Goal: Navigation & Orientation: Find specific page/section

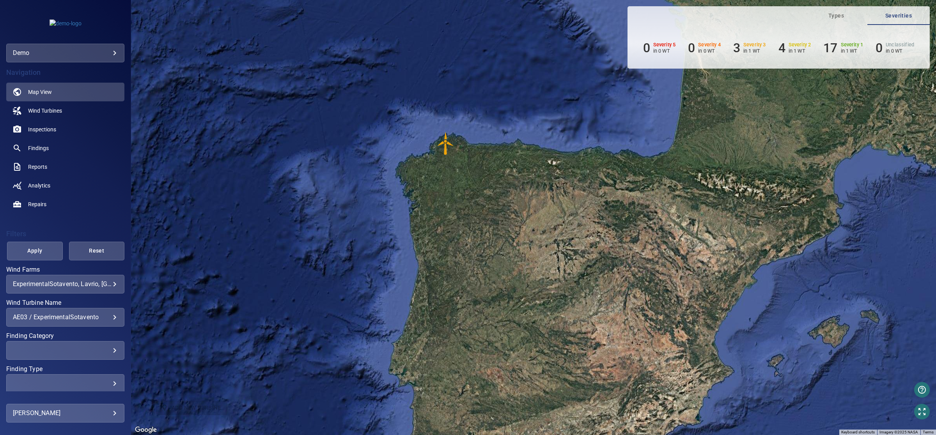
drag, startPoint x: 473, startPoint y: 185, endPoint x: 402, endPoint y: 105, distance: 107.5
click at [402, 105] on div "To activate drag with keyboard, press Alt + Enter. Once in keyboard drag state,…" at bounding box center [533, 217] width 805 height 435
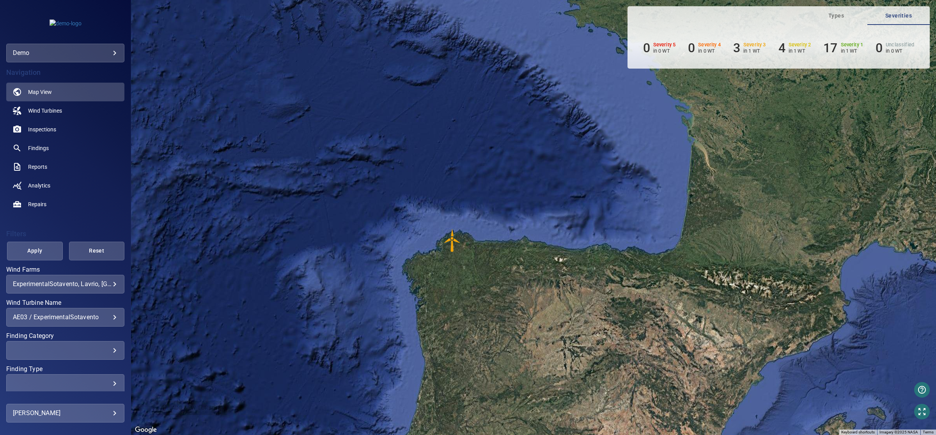
drag, startPoint x: 594, startPoint y: 170, endPoint x: 602, endPoint y: 266, distance: 96.0
click at [602, 266] on div "To activate drag with keyboard, press Alt + Enter. Once in keyboard drag state,…" at bounding box center [533, 217] width 805 height 435
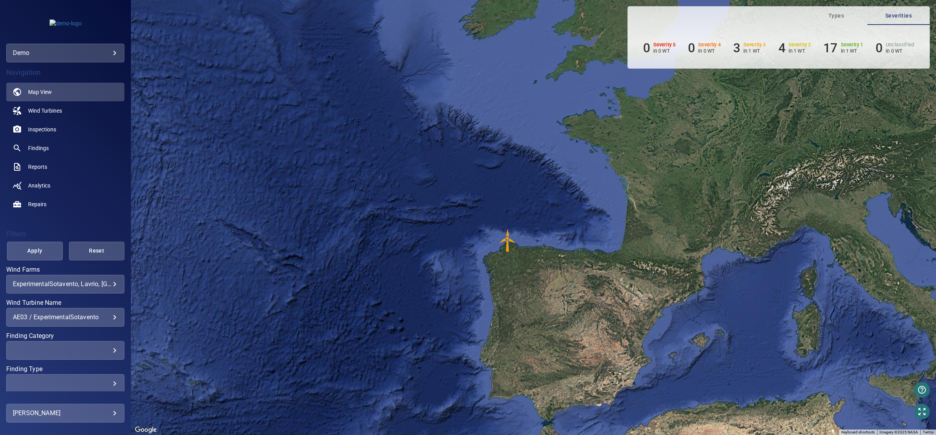
click at [106, 283] on body "**********" at bounding box center [468, 217] width 936 height 435
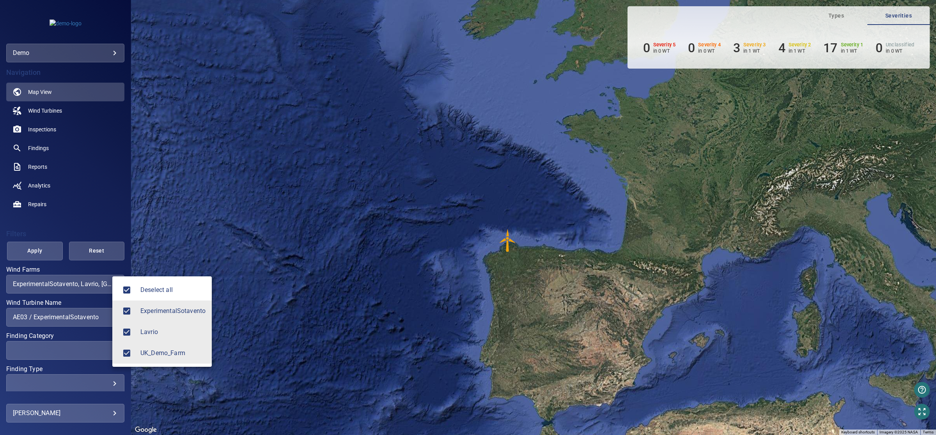
click at [155, 290] on span "Deselect all" at bounding box center [172, 289] width 65 height 9
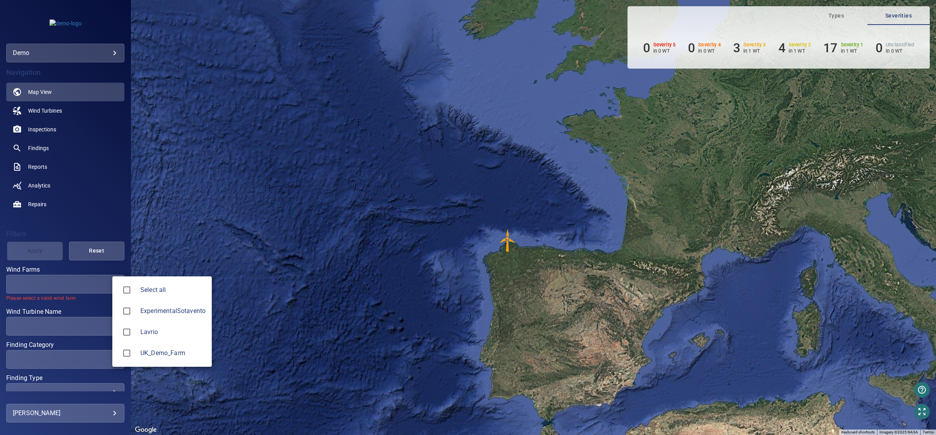
click at [155, 290] on span "Select all" at bounding box center [172, 289] width 65 height 9
type input "**********"
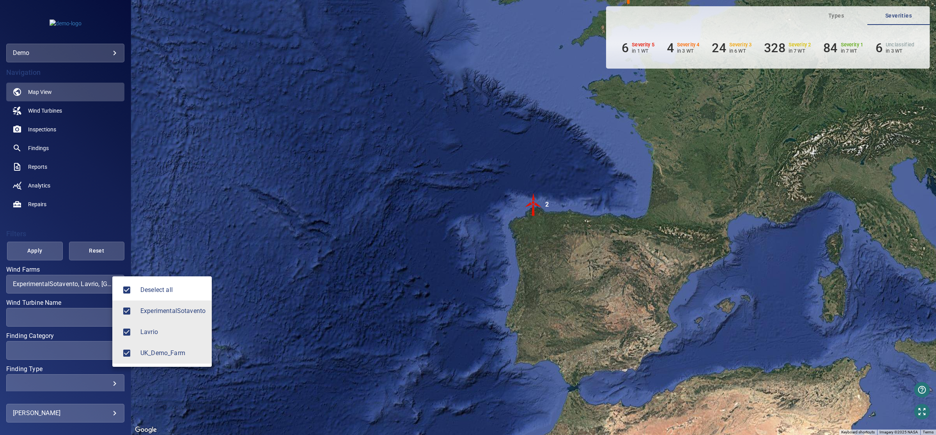
drag, startPoint x: 666, startPoint y: 140, endPoint x: 623, endPoint y: 254, distance: 121.3
click at [623, 254] on div at bounding box center [468, 217] width 936 height 435
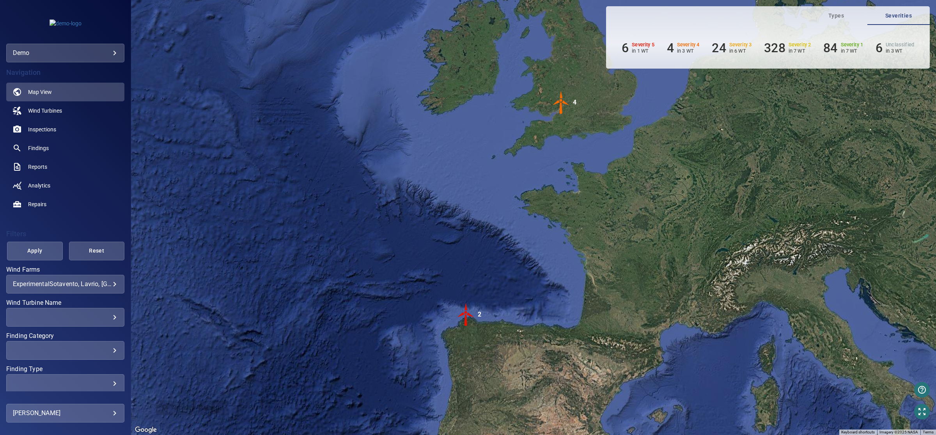
drag, startPoint x: 679, startPoint y: 162, endPoint x: 611, endPoint y: 276, distance: 133.1
click at [611, 276] on div "To activate drag with keyboard, press Alt + Enter. Once in keyboard drag state,…" at bounding box center [533, 217] width 805 height 435
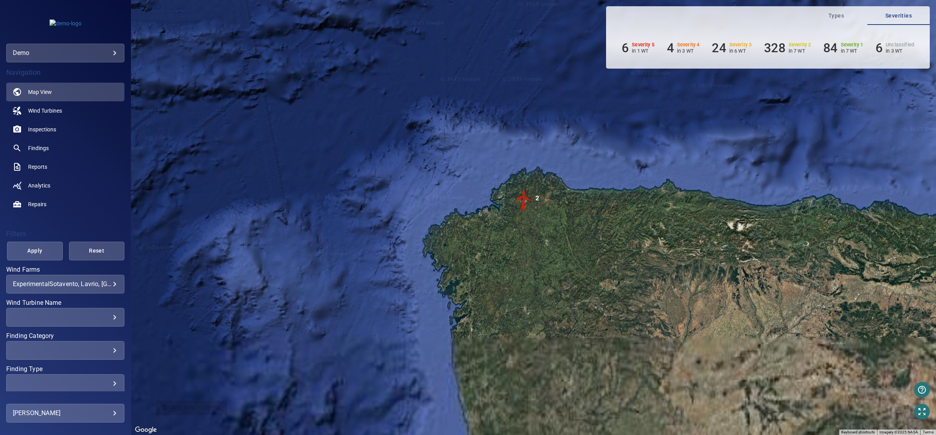
drag, startPoint x: 521, startPoint y: 255, endPoint x: 545, endPoint y: 137, distance: 120.8
click at [545, 137] on div "To activate drag with keyboard, press Alt + Enter. Once in keyboard drag state,…" at bounding box center [533, 217] width 805 height 435
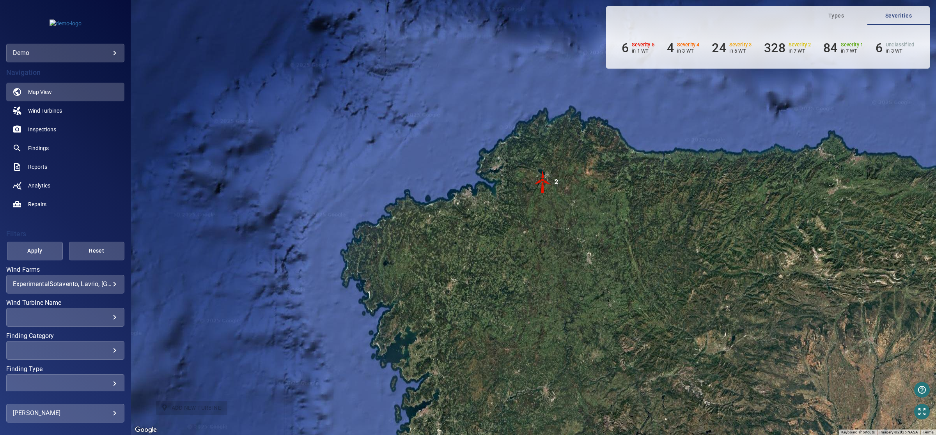
click at [543, 180] on img "2" at bounding box center [542, 181] width 23 height 23
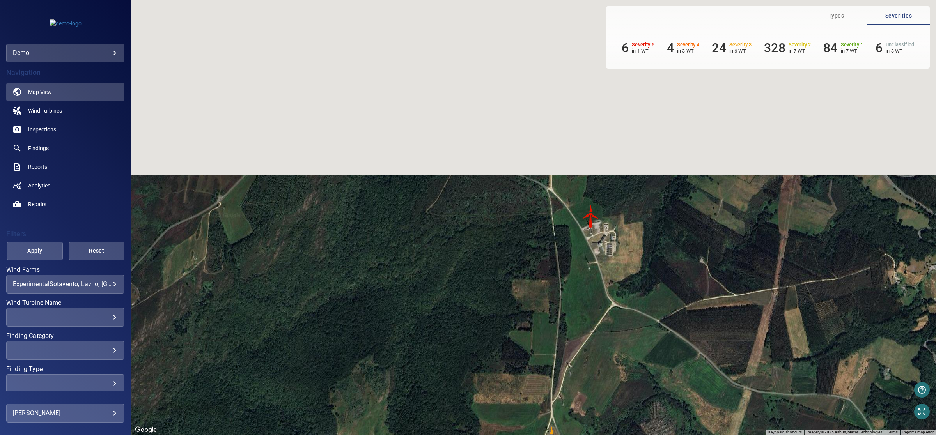
drag, startPoint x: 568, startPoint y: 285, endPoint x: 580, endPoint y: 223, distance: 63.6
click at [576, 369] on div "To navigate, press the arrow keys. To activate drag with keyboard, press Alt + …" at bounding box center [533, 217] width 805 height 435
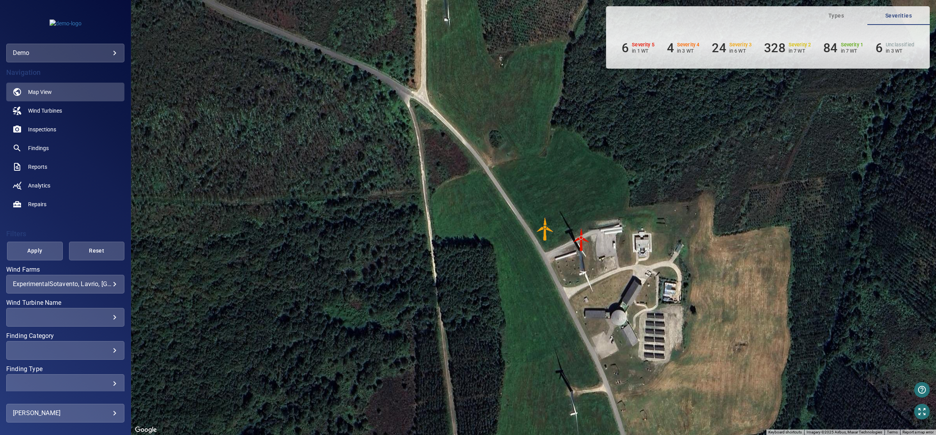
click at [582, 236] on img "WTG-14" at bounding box center [581, 239] width 23 height 23
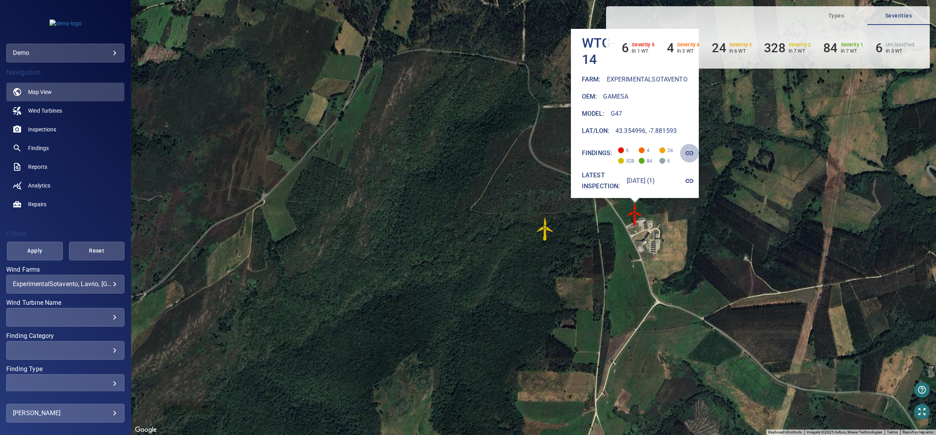
click at [693, 149] on icon "button" at bounding box center [689, 153] width 9 height 9
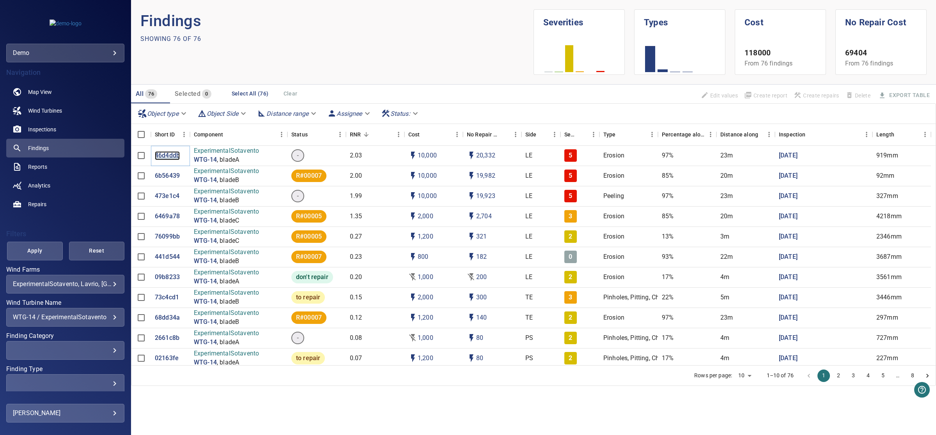
click at [170, 154] on p "46d4ddb" at bounding box center [167, 155] width 25 height 9
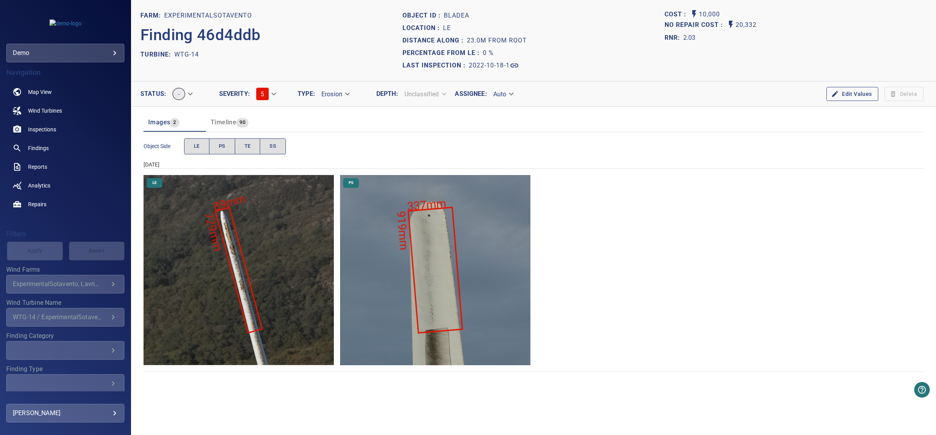
click at [248, 266] on img "ExperimentalSotavento/WTG-14/2022-10-18-1/2022-10-18-1/image71wp78.jpg" at bounding box center [239, 270] width 190 height 190
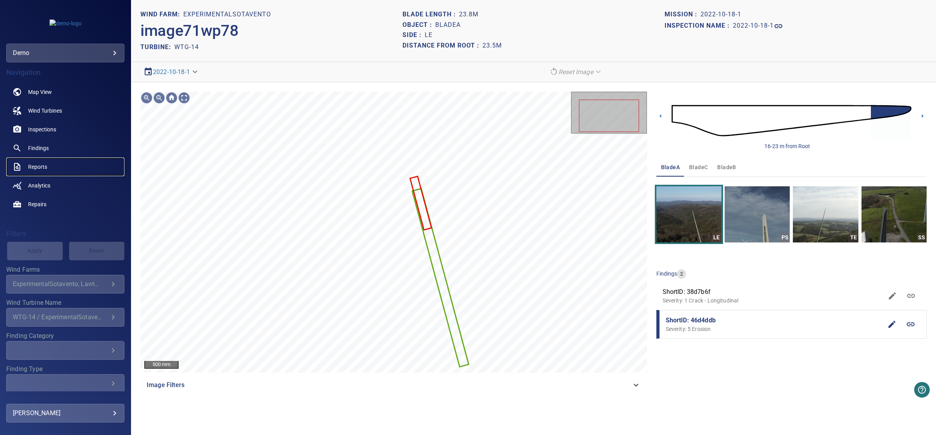
click at [32, 166] on span "Reports" at bounding box center [37, 167] width 19 height 8
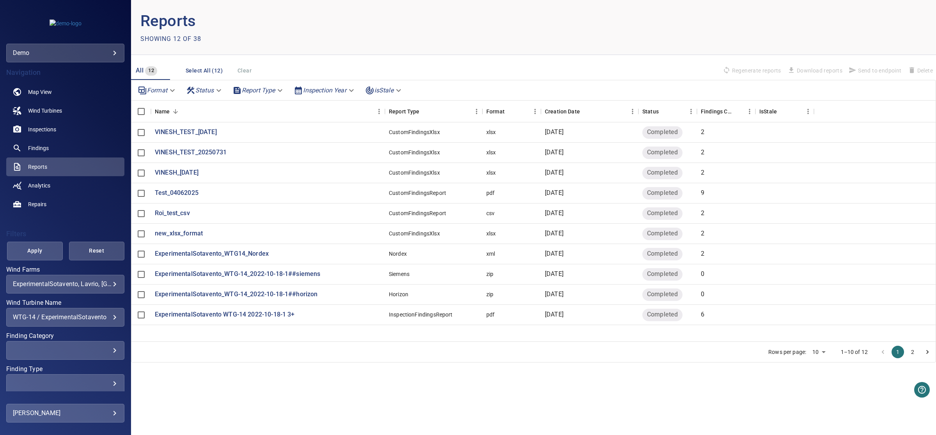
click at [281, 92] on body "**********" at bounding box center [468, 217] width 936 height 435
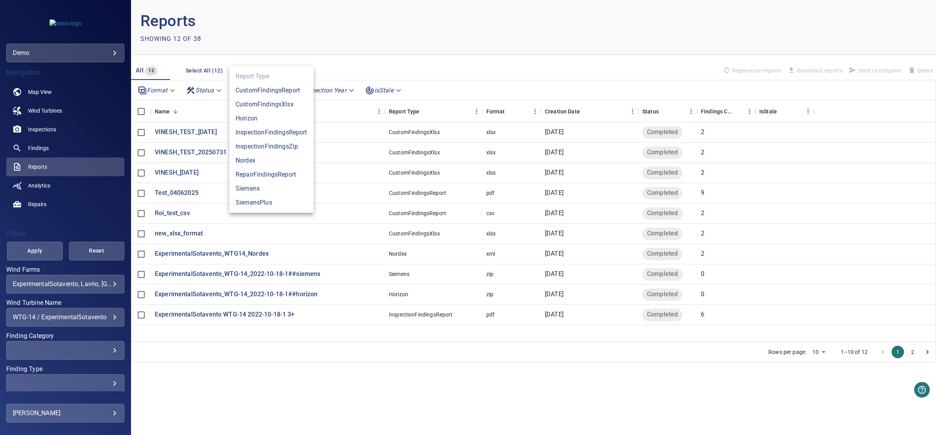
click at [315, 386] on div at bounding box center [468, 217] width 936 height 435
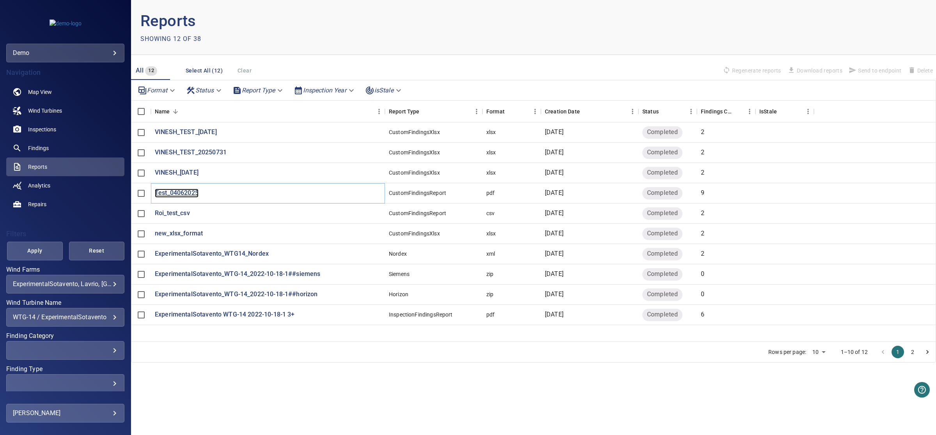
click at [186, 191] on p "Test_04062025" at bounding box center [177, 193] width 44 height 9
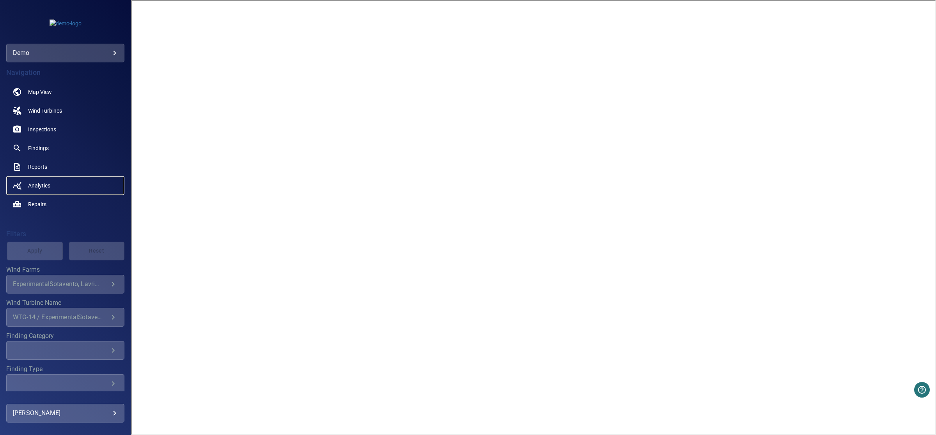
click at [34, 185] on span "Analytics" at bounding box center [39, 186] width 22 height 8
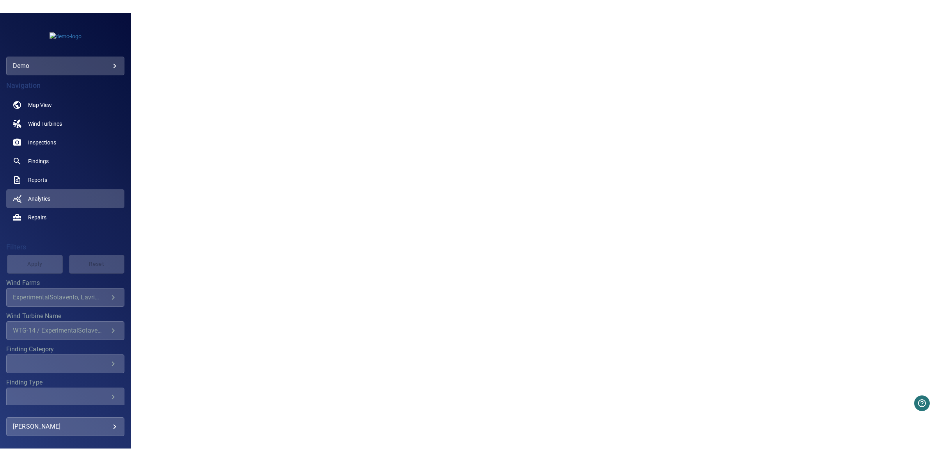
scroll to position [620, 0]
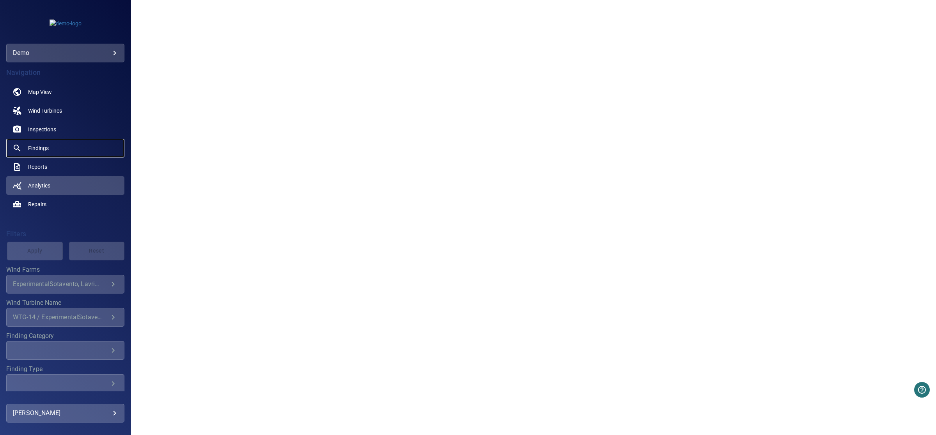
click at [42, 145] on span "Findings" at bounding box center [38, 148] width 21 height 8
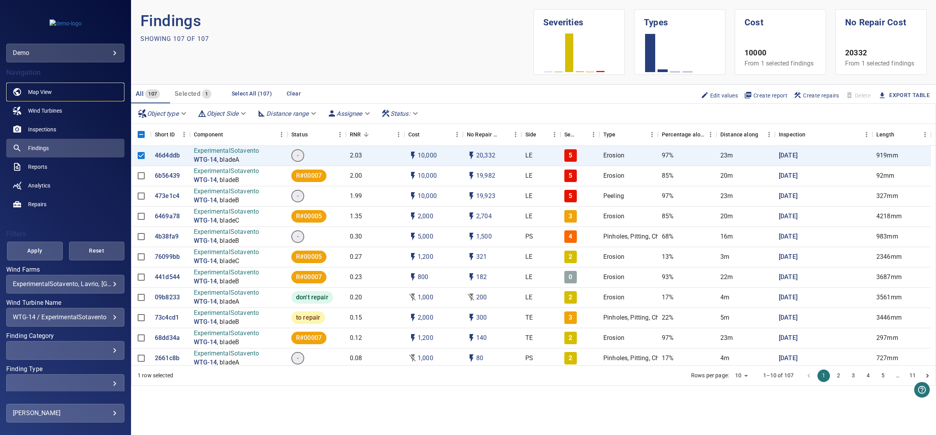
click at [43, 96] on link "Map View" at bounding box center [65, 92] width 118 height 19
